Goal: Navigation & Orientation: Find specific page/section

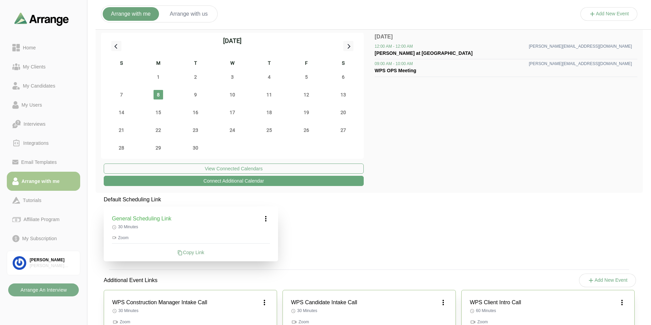
scroll to position [96, 0]
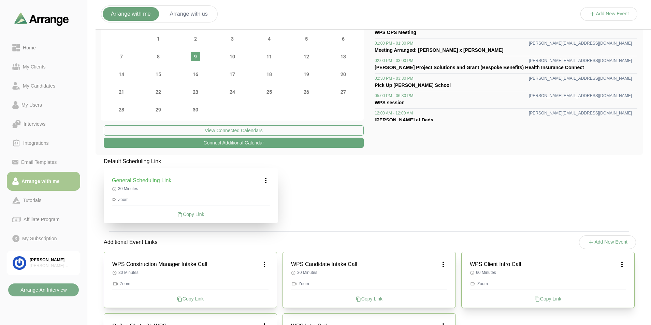
scroll to position [96, 0]
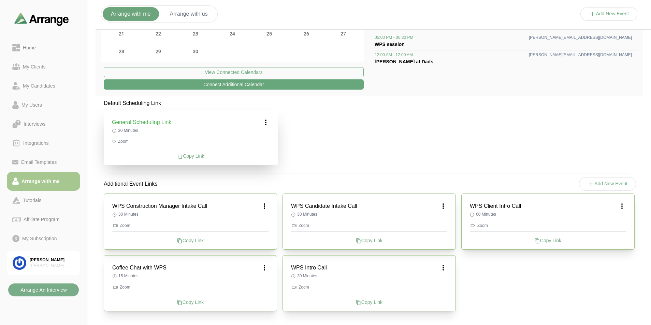
click at [264, 205] on icon at bounding box center [264, 206] width 8 height 8
click at [260, 221] on div "Edit" at bounding box center [257, 225] width 31 height 13
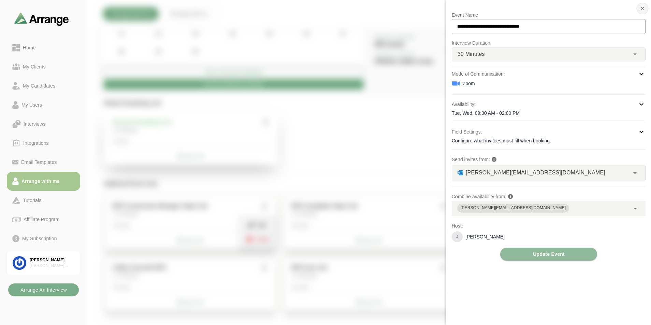
click at [644, 8] on icon "button" at bounding box center [642, 8] width 6 height 6
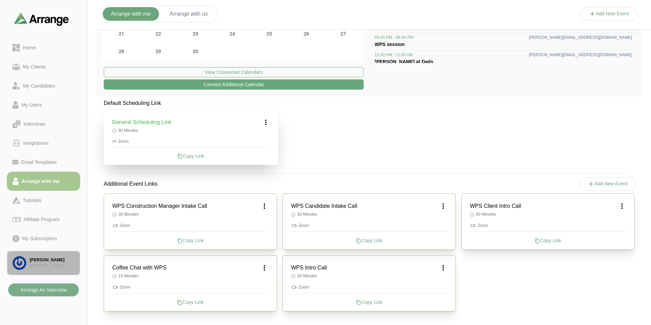
click at [39, 263] on div "[PERSON_NAME]" at bounding box center [52, 260] width 45 height 6
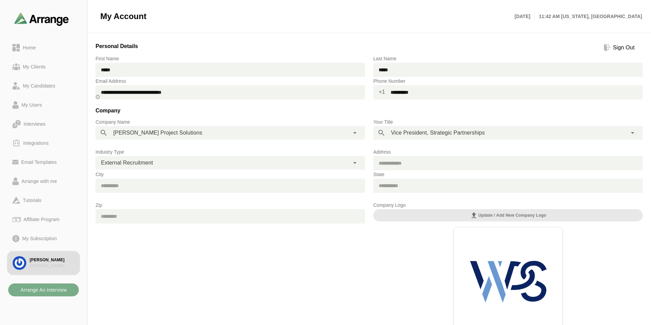
click at [596, 17] on p "11:42 AM [US_STATE], [GEOGRAPHIC_DATA]" at bounding box center [587, 16] width 107 height 8
click at [616, 16] on p "11:42 AM [US_STATE], [GEOGRAPHIC_DATA]" at bounding box center [587, 16] width 107 height 8
click at [615, 16] on p "11:42 AM [US_STATE], [GEOGRAPHIC_DATA]" at bounding box center [587, 16] width 107 height 8
drag, startPoint x: 615, startPoint y: 16, endPoint x: 601, endPoint y: 16, distance: 14.0
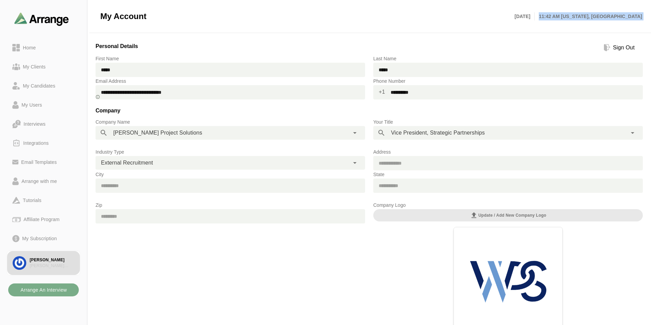
click at [601, 16] on p "11:42 AM [US_STATE], [GEOGRAPHIC_DATA]" at bounding box center [587, 16] width 107 height 8
click at [26, 43] on link "Home" at bounding box center [43, 47] width 73 height 19
